Goal: Transaction & Acquisition: Download file/media

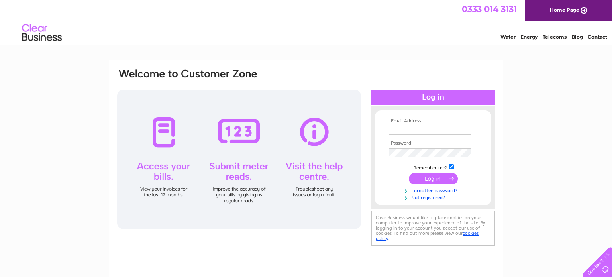
type input "sbfitness@live.co.uk"
click at [429, 181] on input "submit" at bounding box center [433, 178] width 49 height 11
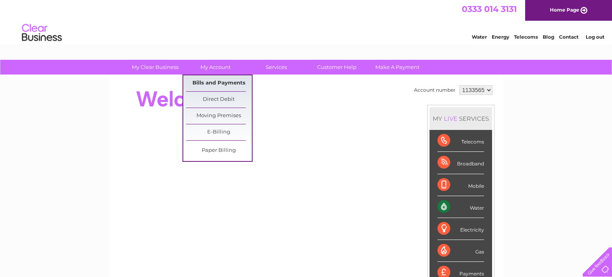
click at [219, 82] on link "Bills and Payments" at bounding box center [219, 83] width 66 height 16
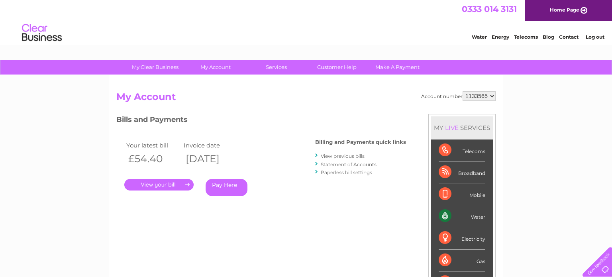
click at [348, 163] on link "Statement of Accounts" at bounding box center [349, 164] width 56 height 6
click at [358, 157] on link "View previous bills" at bounding box center [343, 156] width 44 height 6
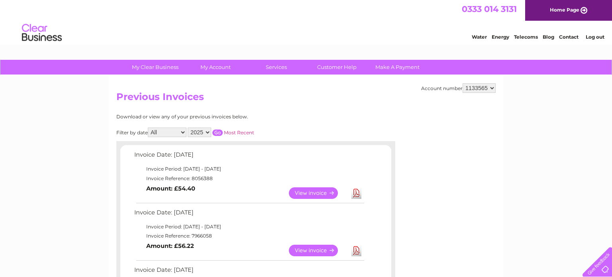
click at [357, 192] on link "Download" at bounding box center [356, 193] width 10 height 12
click at [356, 251] on link "Download" at bounding box center [356, 251] width 10 height 12
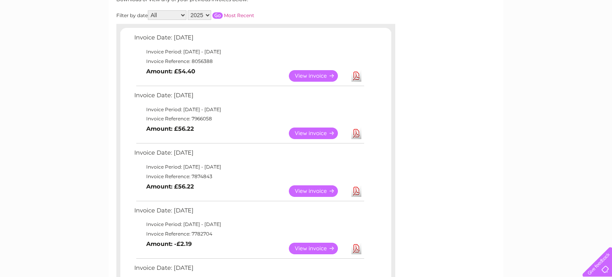
scroll to position [119, 0]
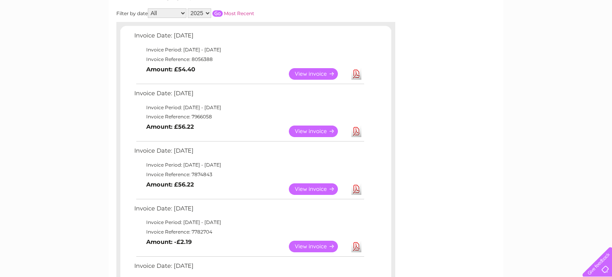
click at [356, 187] on link "Download" at bounding box center [356, 189] width 10 height 12
